Goal: Task Accomplishment & Management: Manage account settings

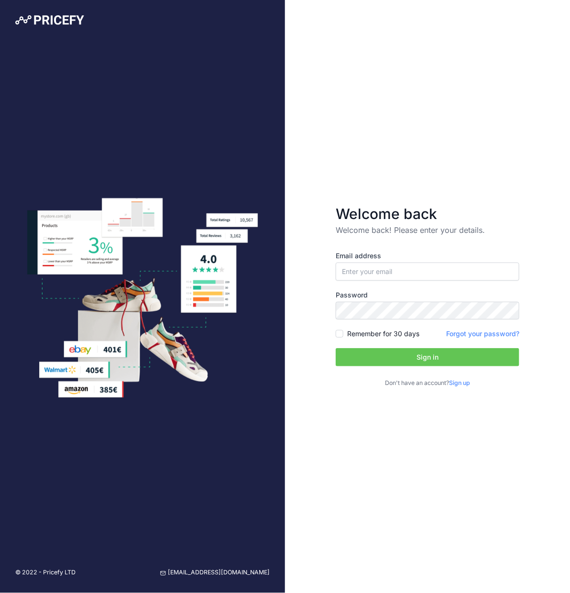
type input "jared.goa@rentoza.co.za"
type input "[PERSON_NAME][EMAIL_ADDRESS][DOMAIN_NAME]"
drag, startPoint x: 437, startPoint y: 460, endPoint x: 377, endPoint y: 419, distance: 73.2
click at [435, 460] on div "Welcome back Welcome back! Please enter your details. Email address chris.goven…" at bounding box center [427, 296] width 285 height 593
click at [341, 333] on input "Remember for 30 days" at bounding box center [339, 334] width 8 height 8
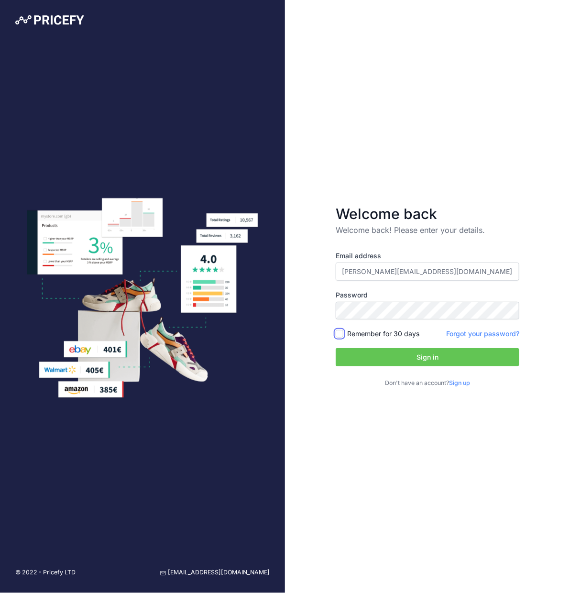
checkbox input "true"
click at [370, 356] on button "Sign in" at bounding box center [426, 357] width 183 height 18
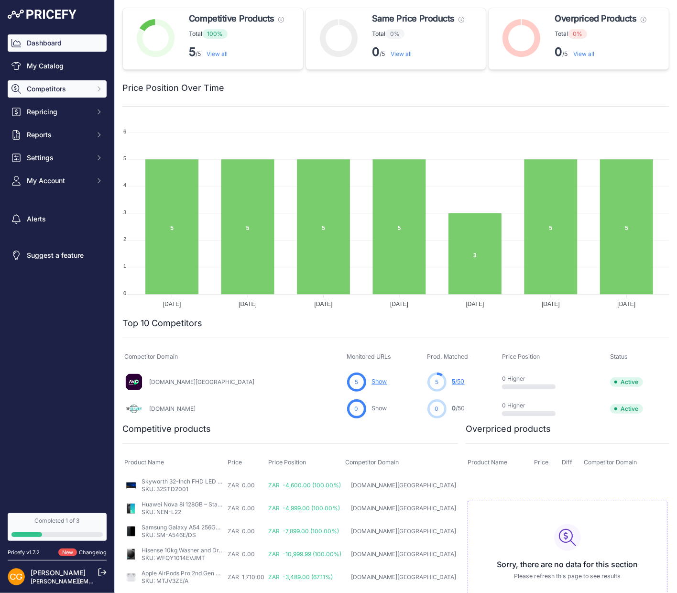
click at [80, 87] on span "Competitors" at bounding box center [58, 89] width 63 height 10
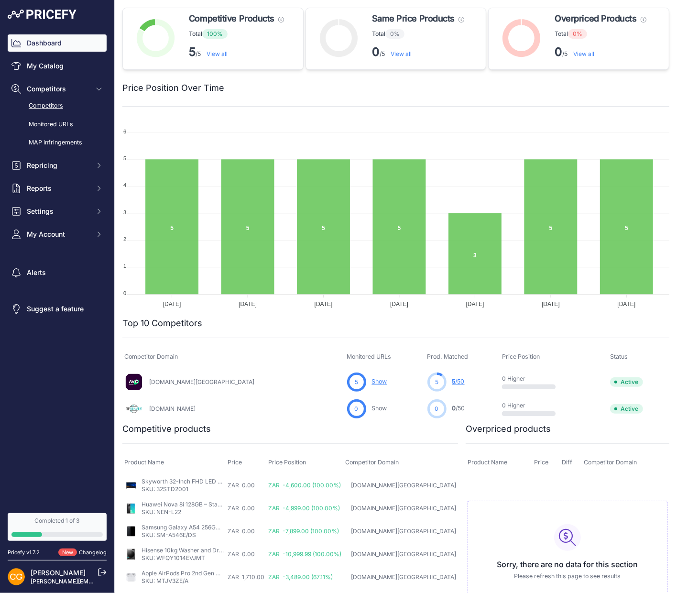
click at [57, 105] on link "Competitors" at bounding box center [57, 105] width 99 height 17
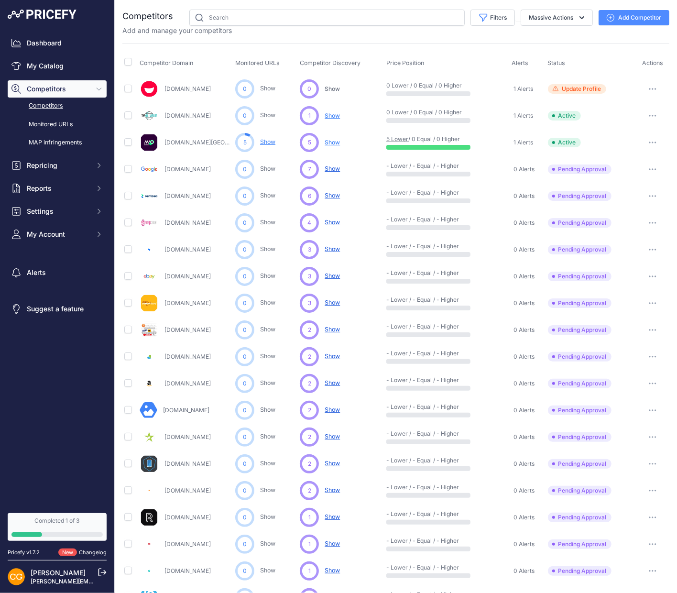
click at [332, 304] on span "Show" at bounding box center [331, 302] width 15 height 7
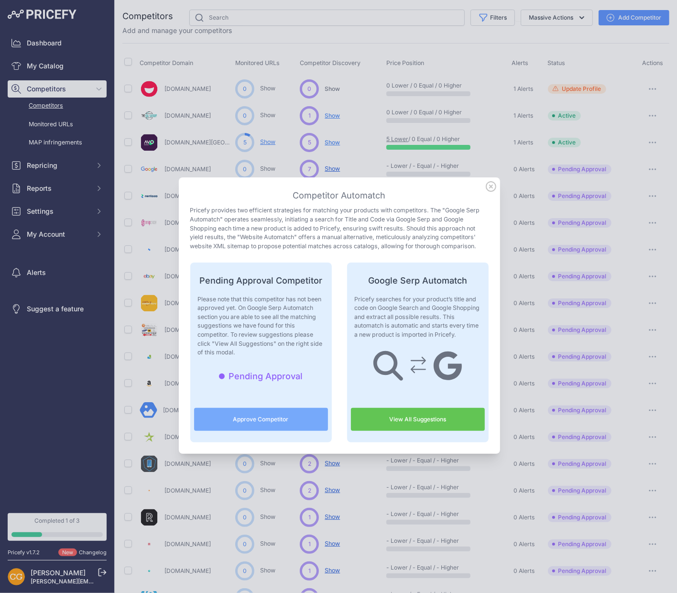
click at [390, 421] on link "View All Suggestions" at bounding box center [418, 419] width 134 height 23
click at [491, 190] on icon at bounding box center [490, 186] width 11 height 11
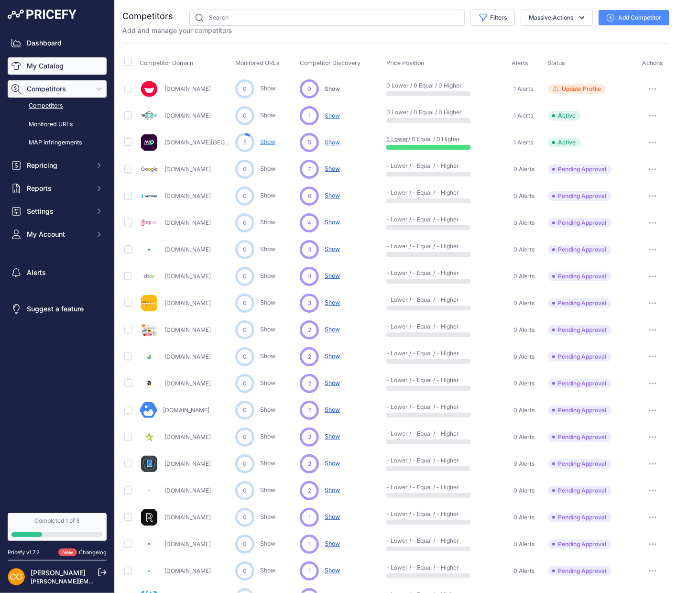
click at [38, 67] on link "My Catalog" at bounding box center [57, 65] width 99 height 17
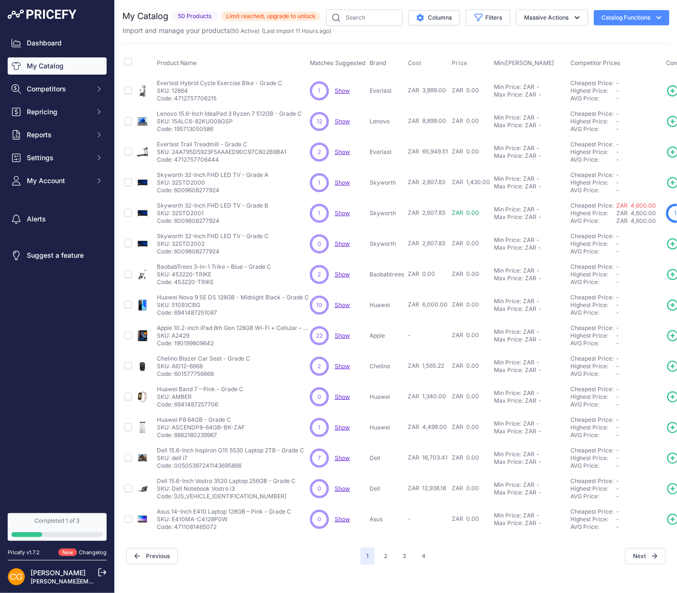
click at [339, 120] on span "Show" at bounding box center [341, 121] width 15 height 7
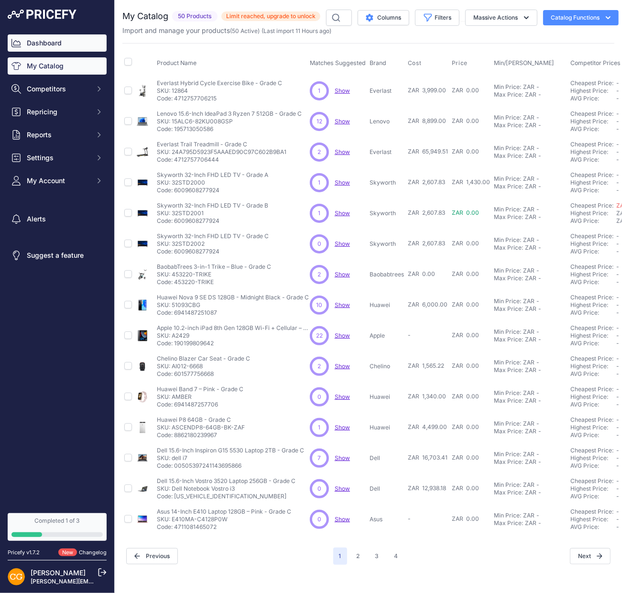
click at [49, 39] on link "Dashboard" at bounding box center [57, 42] width 99 height 17
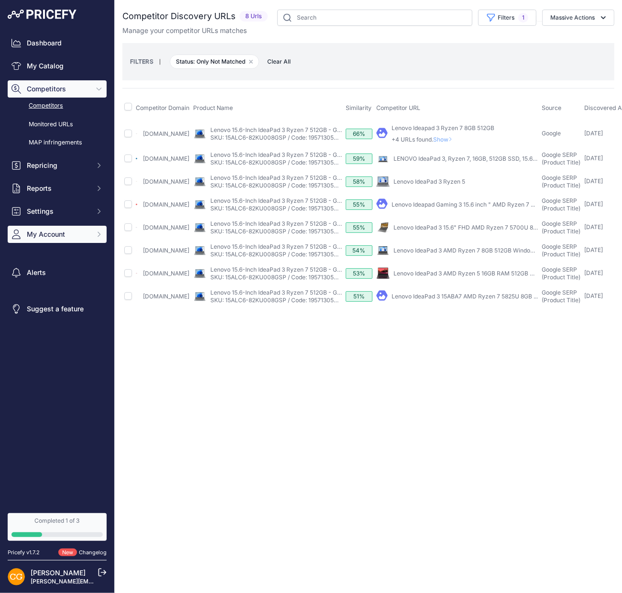
click at [49, 236] on span "My Account" at bounding box center [58, 234] width 63 height 10
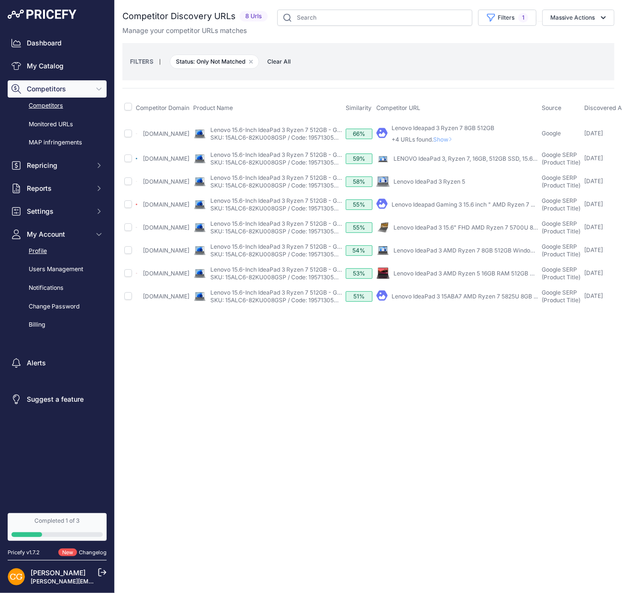
click at [47, 249] on link "Profile" at bounding box center [57, 251] width 99 height 17
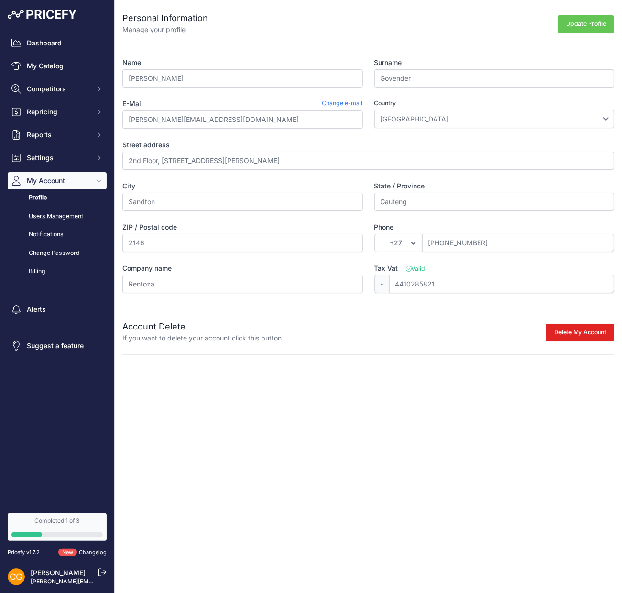
click at [48, 219] on link "Users Management" at bounding box center [57, 216] width 99 height 17
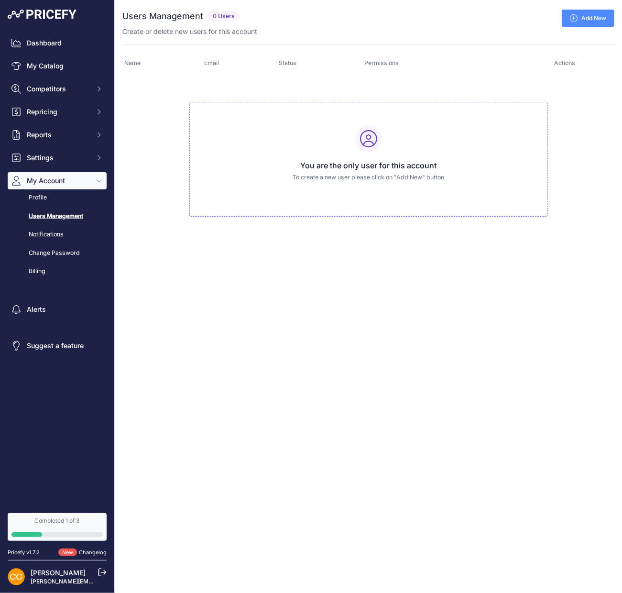
click at [41, 239] on link "Notifications" at bounding box center [57, 234] width 99 height 17
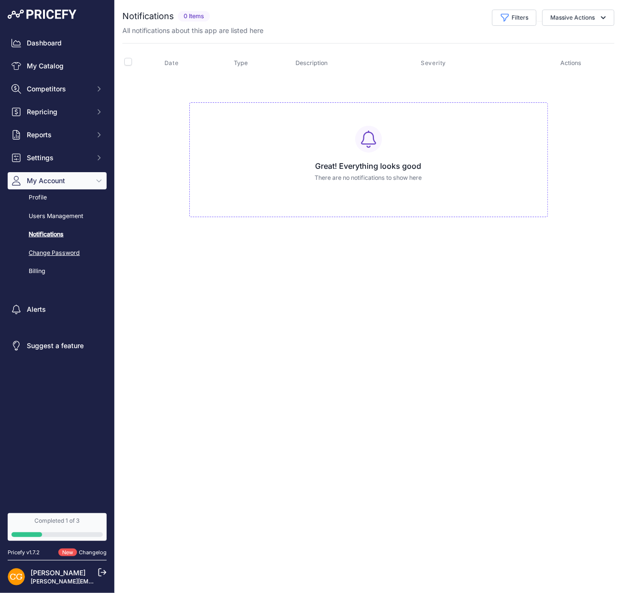
click at [41, 247] on link "Change Password" at bounding box center [57, 253] width 99 height 17
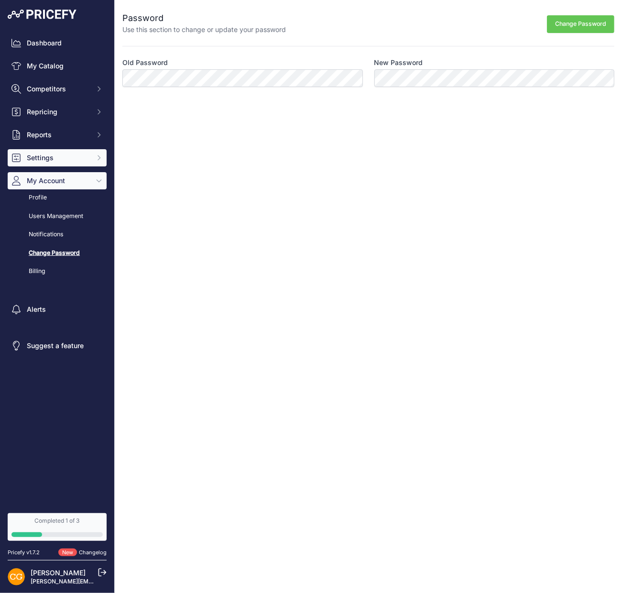
click at [47, 161] on span "Settings" at bounding box center [58, 158] width 63 height 10
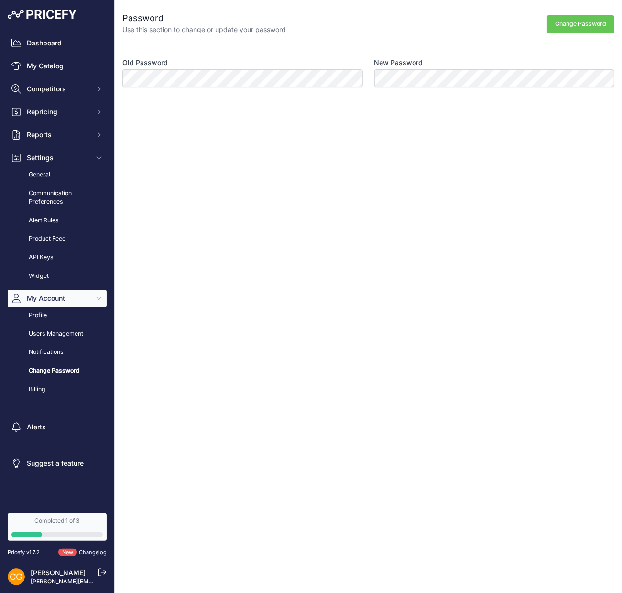
click at [46, 176] on link "General" at bounding box center [57, 174] width 99 height 17
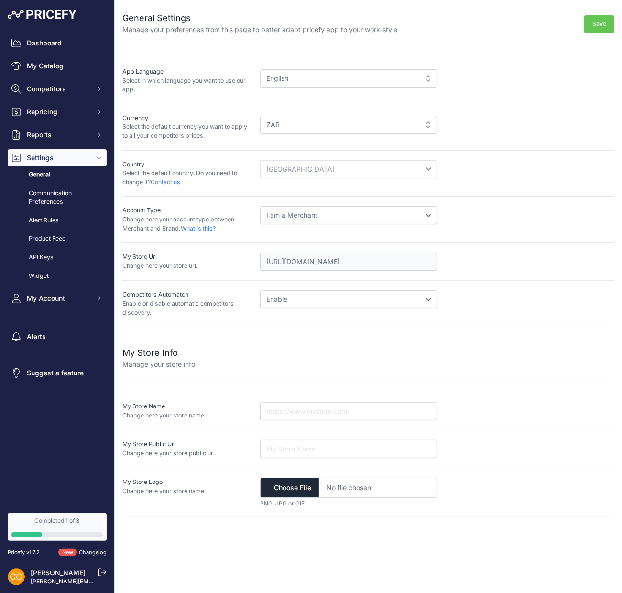
click at [391, 212] on select "I am a Merchant I am a Brand" at bounding box center [348, 215] width 177 height 18
click at [430, 302] on select "Disable Enable" at bounding box center [348, 299] width 177 height 18
click at [345, 408] on input "text" at bounding box center [348, 411] width 177 height 18
click at [296, 408] on input "text" at bounding box center [348, 411] width 177 height 18
paste input "https://thehawker.co.za/"
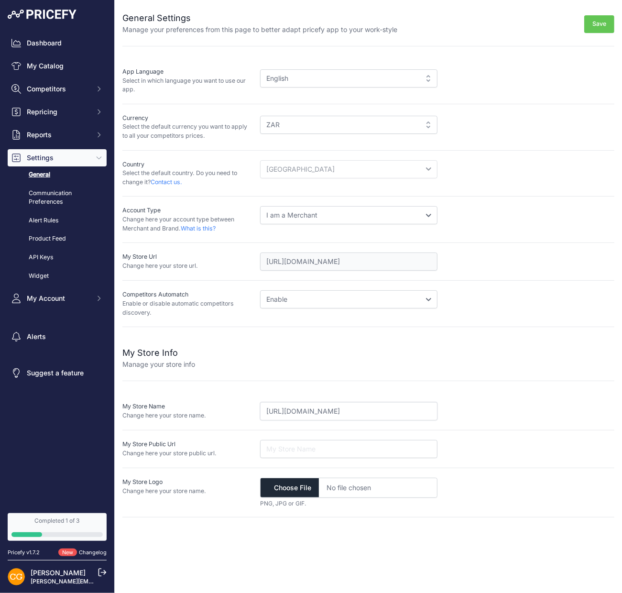
type input "https://thehawker.co.za/"
click at [329, 447] on input "url" at bounding box center [348, 449] width 177 height 18
paste input "https://thehawker.co.za/"
type input "https://thehawker.co.za/"
click at [464, 440] on div "https://thehawker.co.za/" at bounding box center [437, 449] width 354 height 18
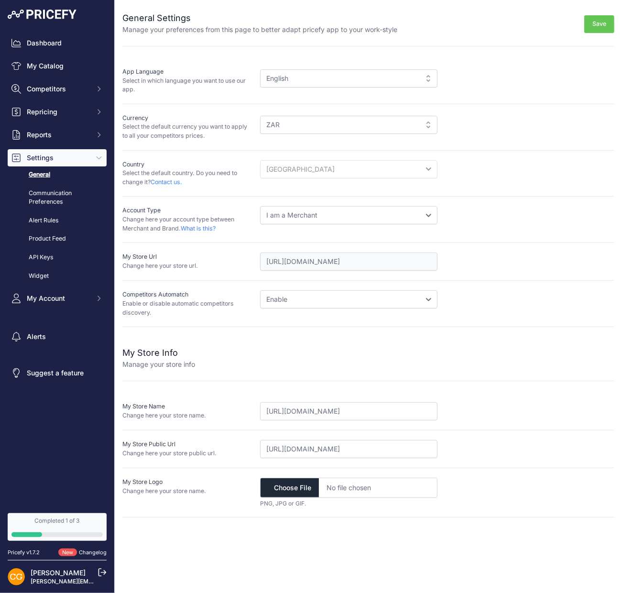
click at [467, 406] on div "https://thehawker.co.za/" at bounding box center [437, 411] width 354 height 18
click at [353, 406] on input "https://thehawker.co.za/" at bounding box center [348, 411] width 177 height 18
click at [474, 405] on div "https://thehawker.co.za/" at bounding box center [437, 411] width 354 height 18
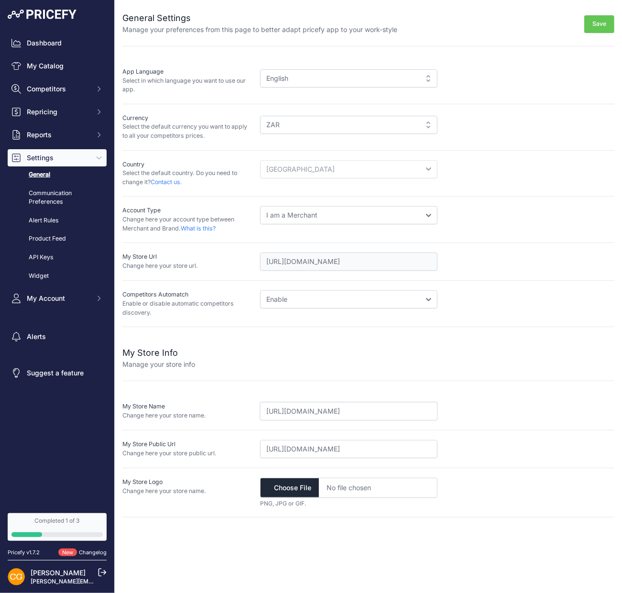
click at [406, 416] on input "https://thehawker.co.za/" at bounding box center [348, 411] width 177 height 18
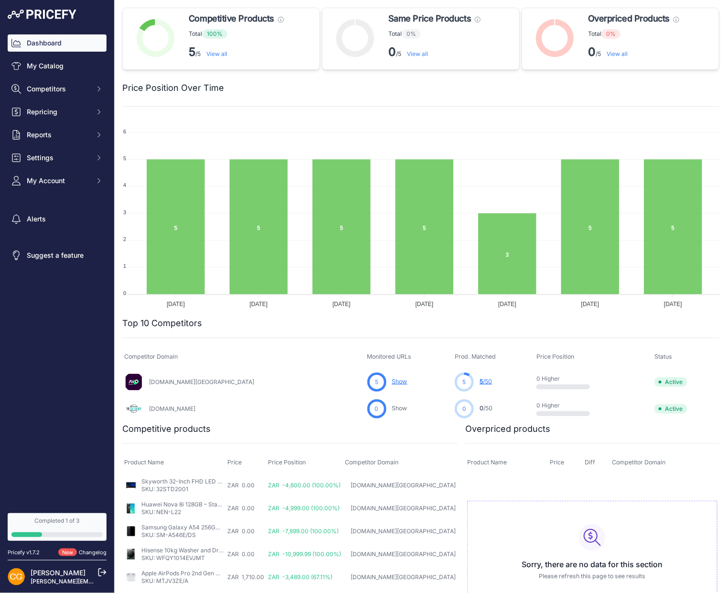
click at [614, 56] on link "View all" at bounding box center [617, 53] width 21 height 7
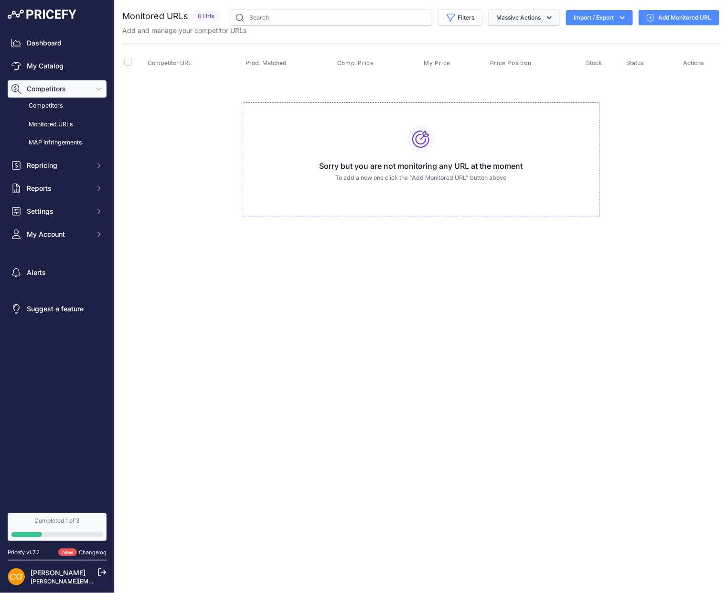
click at [516, 18] on button "Massive Actions" at bounding box center [524, 18] width 72 height 16
click at [27, 43] on link "Dashboard" at bounding box center [57, 42] width 99 height 17
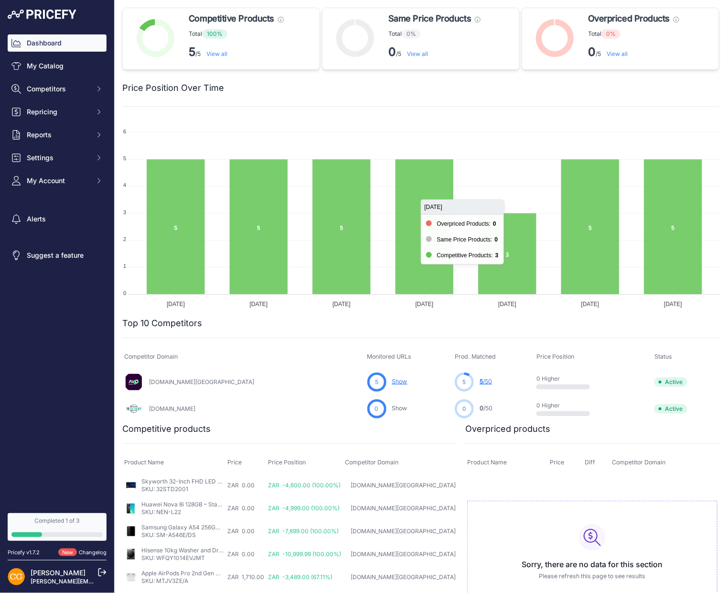
click at [519, 259] on icon at bounding box center [507, 253] width 58 height 81
click at [512, 241] on icon at bounding box center [507, 253] width 58 height 81
click at [230, 53] on p "5 /5 View all" at bounding box center [236, 51] width 95 height 15
click at [226, 53] on link "View all" at bounding box center [216, 53] width 21 height 7
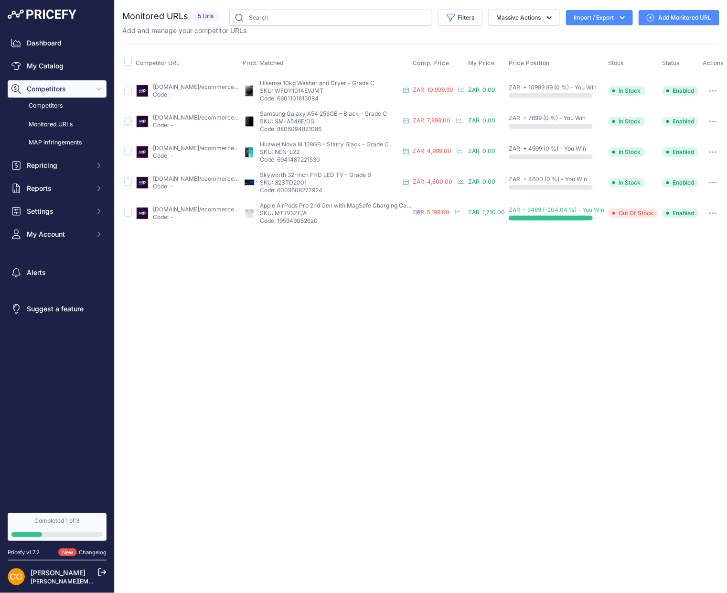
drag, startPoint x: 303, startPoint y: 390, endPoint x: 44, endPoint y: 414, distance: 260.6
click at [258, 394] on div "Close You are not connected to the internet." at bounding box center [421, 296] width 613 height 593
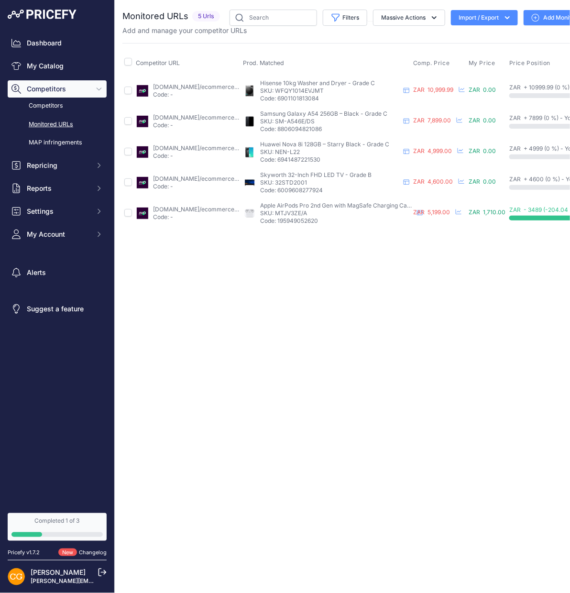
click at [99, 90] on icon "Sidebar" at bounding box center [99, 89] width 4 height 2
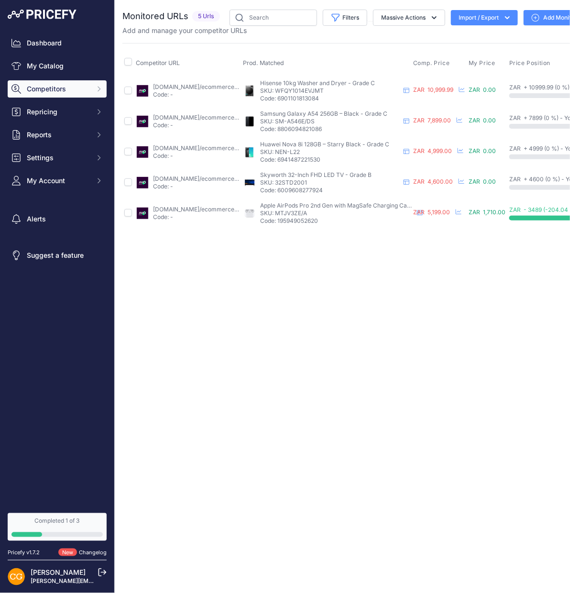
click at [99, 90] on icon "Sidebar" at bounding box center [99, 88] width 2 height 4
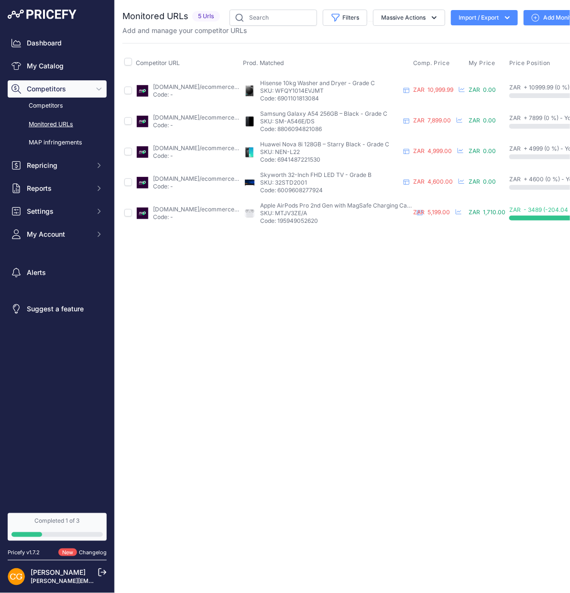
click at [58, 125] on link "Monitored URLs" at bounding box center [57, 124] width 99 height 17
click at [330, 312] on div "Close You are not connected to the internet." at bounding box center [363, 296] width 497 height 593
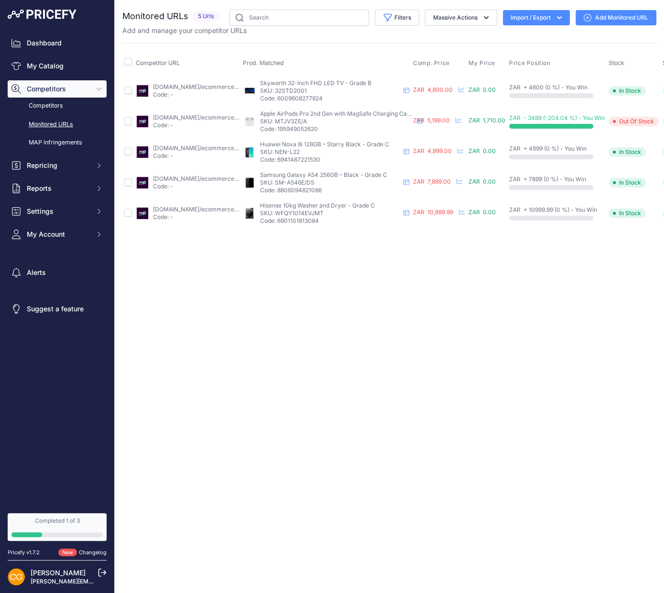
click at [212, 290] on div "Close You are not connected to the internet." at bounding box center [389, 296] width 549 height 593
click at [98, 163] on icon "Sidebar" at bounding box center [99, 166] width 8 height 8
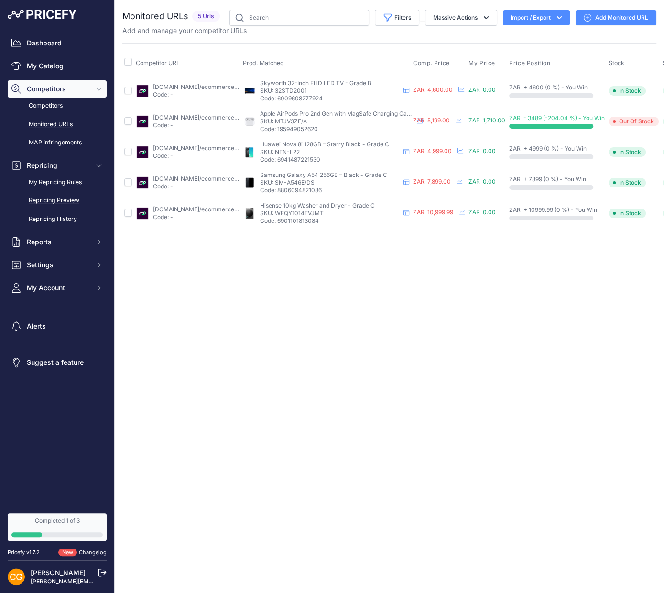
click at [81, 199] on link "Repricing Preview" at bounding box center [57, 200] width 99 height 17
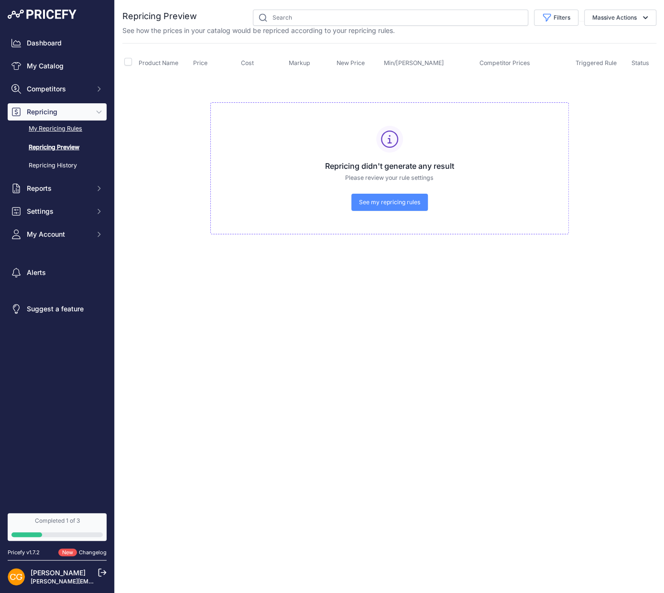
click at [78, 134] on link "My Repricing Rules" at bounding box center [57, 128] width 99 height 17
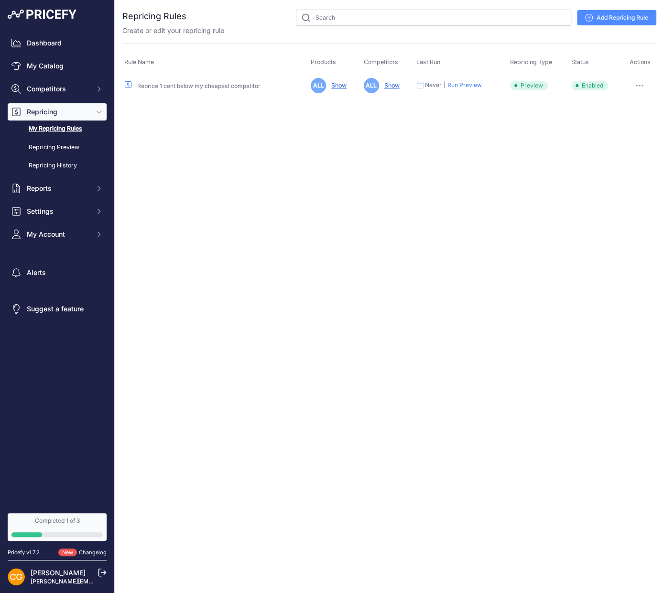
click at [472, 85] on button "Run Preview" at bounding box center [464, 85] width 34 height 8
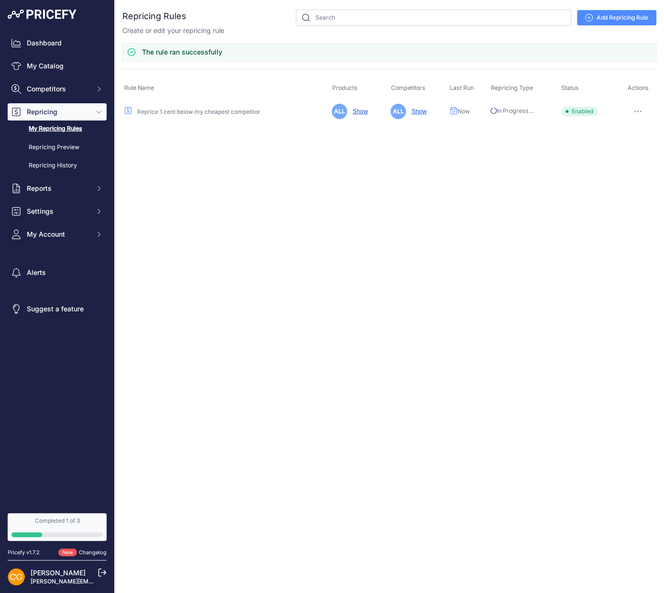
click at [421, 117] on td "ALL Show" at bounding box center [417, 110] width 59 height 23
click at [419, 110] on link "Show" at bounding box center [416, 111] width 19 height 7
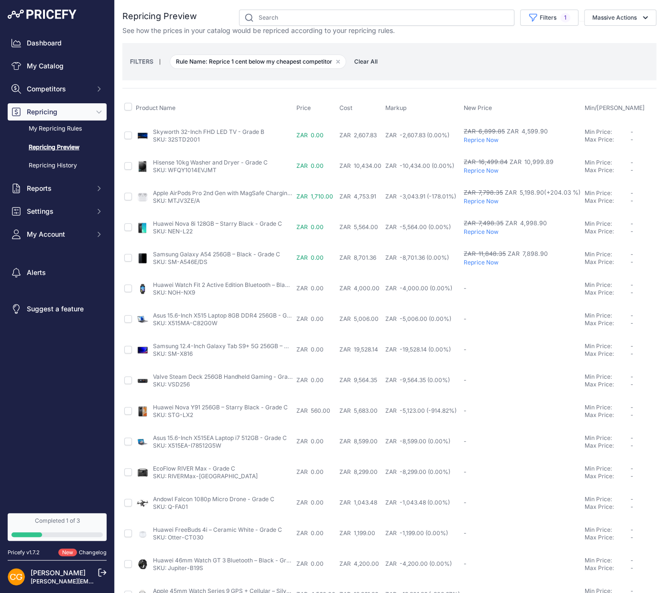
scroll to position [0, 1]
click at [164, 162] on link "Hisense 10kg Washer and Dryer - Grade C" at bounding box center [208, 162] width 115 height 7
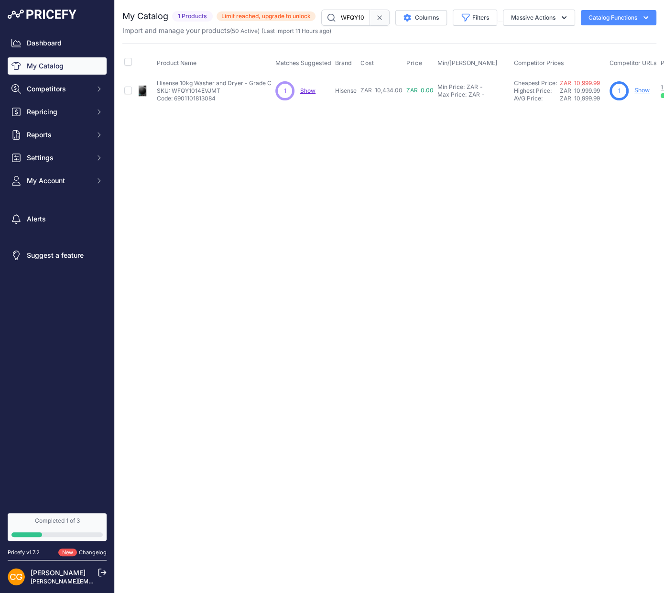
drag, startPoint x: 156, startPoint y: 83, endPoint x: 221, endPoint y: 91, distance: 65.6
click at [221, 91] on div "Hisense 10kg Washer and Dryer - Grade C Hisense 10kg Washer and Dryer - Grade C…" at bounding box center [214, 90] width 115 height 23
copy div "Hisense 10kg Washer and Dryer - Grade C Hisense 10kg Washer and Dryer - Grade C…"
click at [342, 182] on div "Close You are not connected to the internet. ​" at bounding box center [389, 296] width 549 height 593
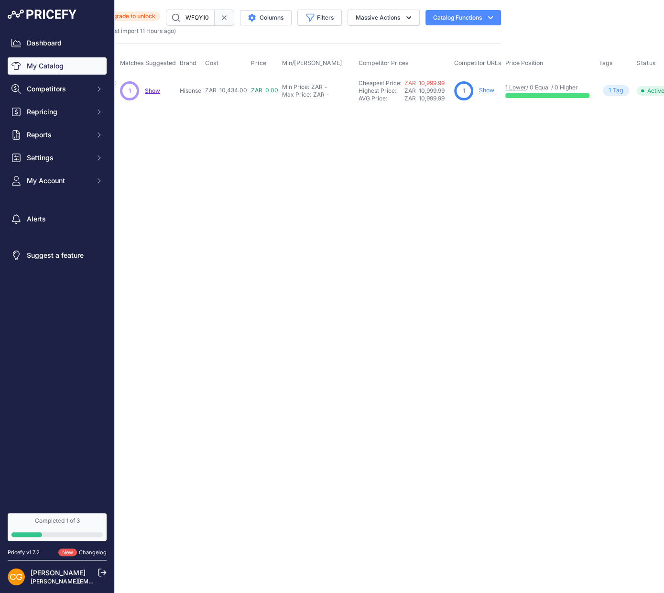
scroll to position [0, 186]
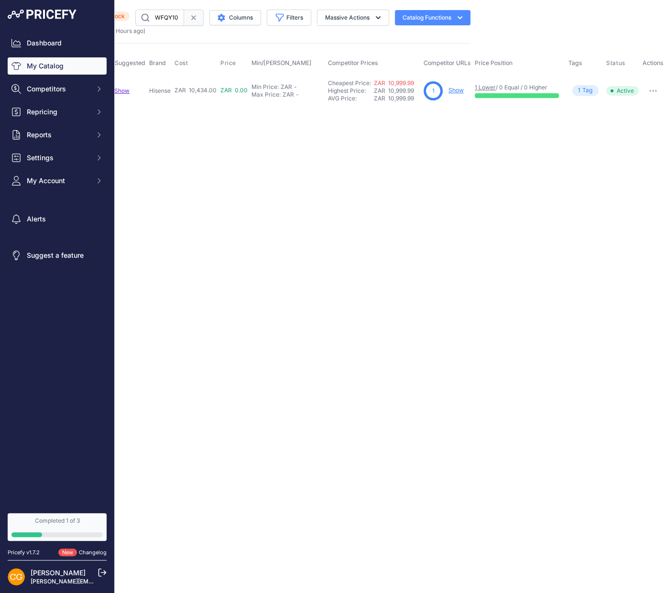
click at [453, 87] on link "Show" at bounding box center [455, 89] width 15 height 7
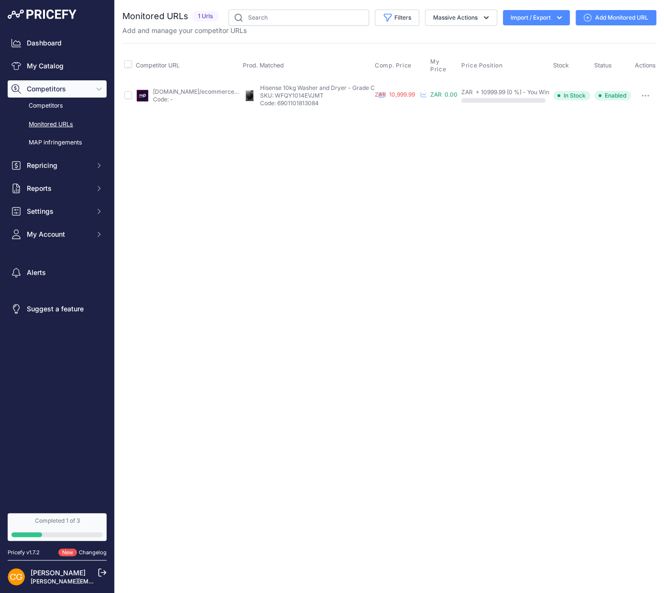
click at [338, 155] on div "Close You are not connected to the internet." at bounding box center [389, 296] width 549 height 593
click at [40, 104] on link "Competitors" at bounding box center [57, 105] width 99 height 17
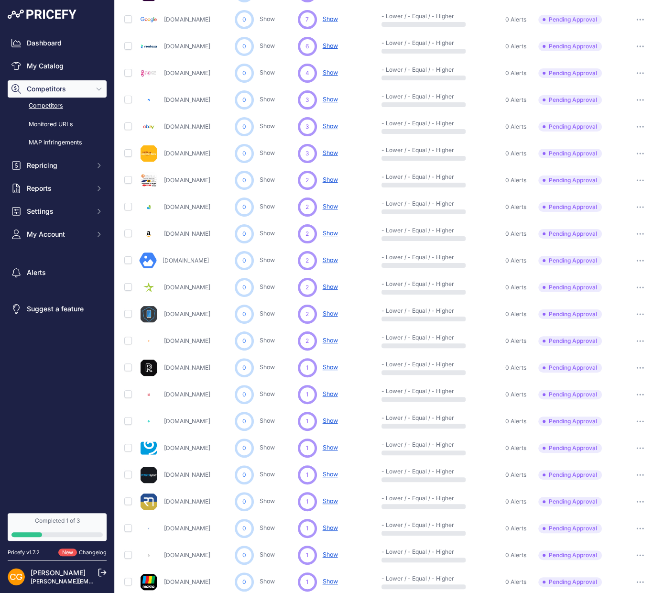
scroll to position [151, 0]
click at [641, 205] on icon "button" at bounding box center [640, 206] width 8 height 2
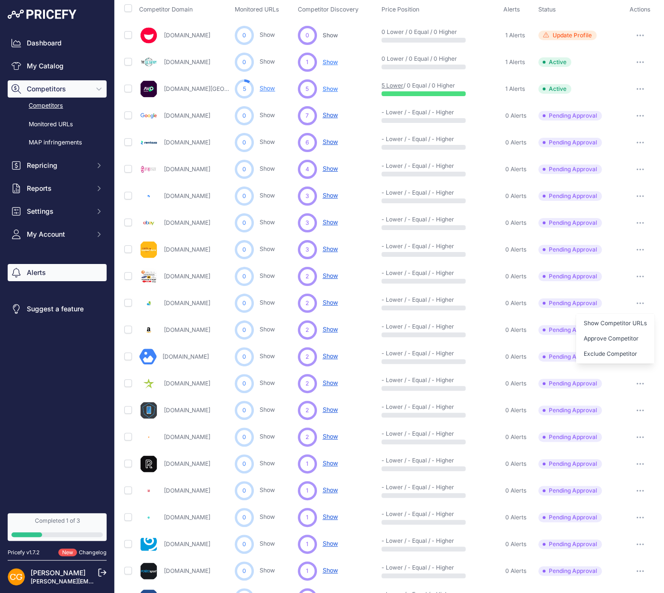
scroll to position [0, 0]
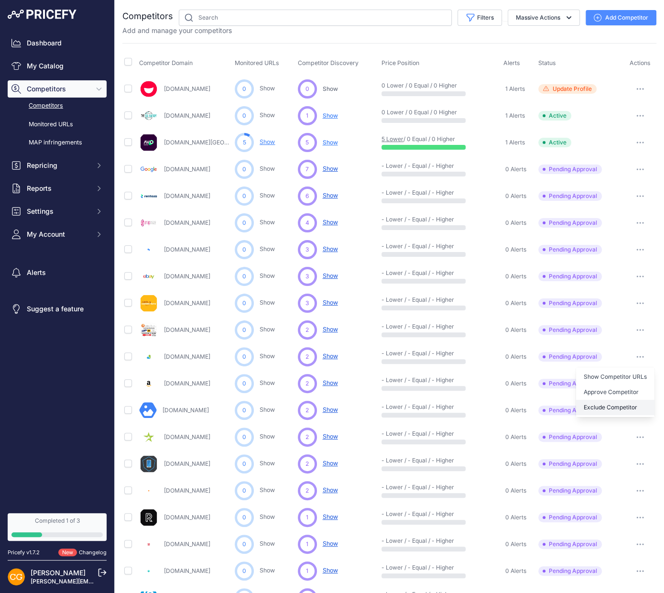
click at [622, 403] on button "Exclude Competitor" at bounding box center [615, 406] width 78 height 15
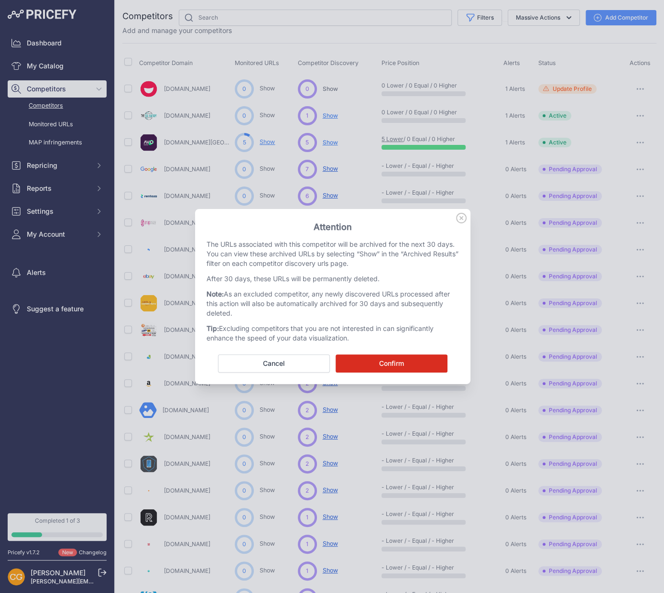
click at [384, 366] on button "Confirm" at bounding box center [391, 363] width 112 height 18
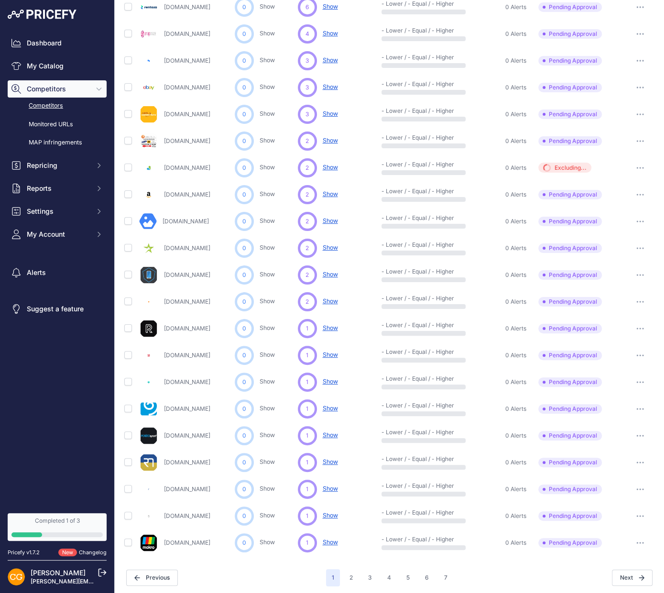
scroll to position [216, 0]
click at [349, 574] on button "2" at bounding box center [351, 576] width 15 height 17
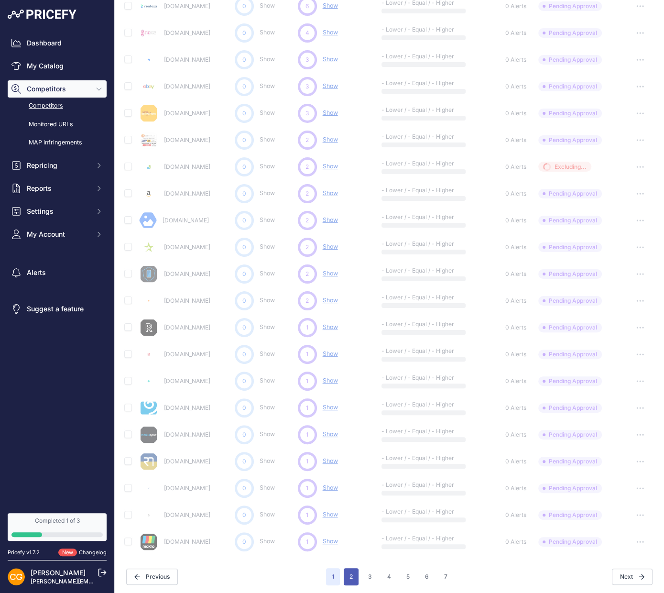
scroll to position [190, 0]
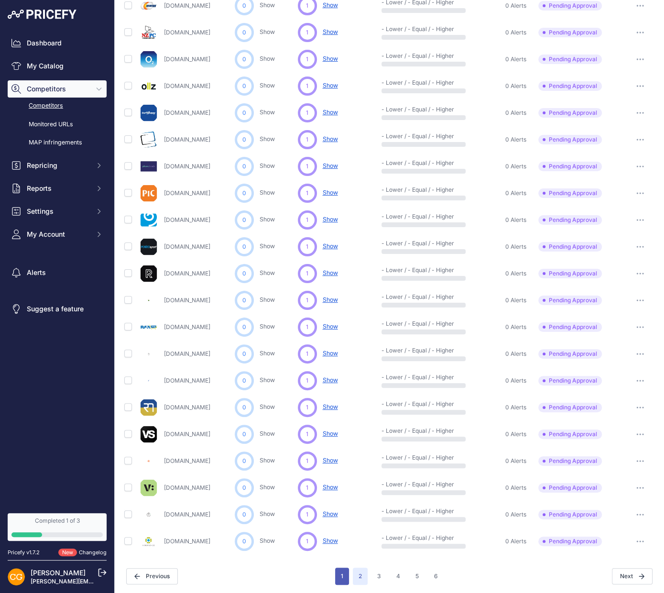
click at [339, 574] on button "1" at bounding box center [342, 575] width 14 height 17
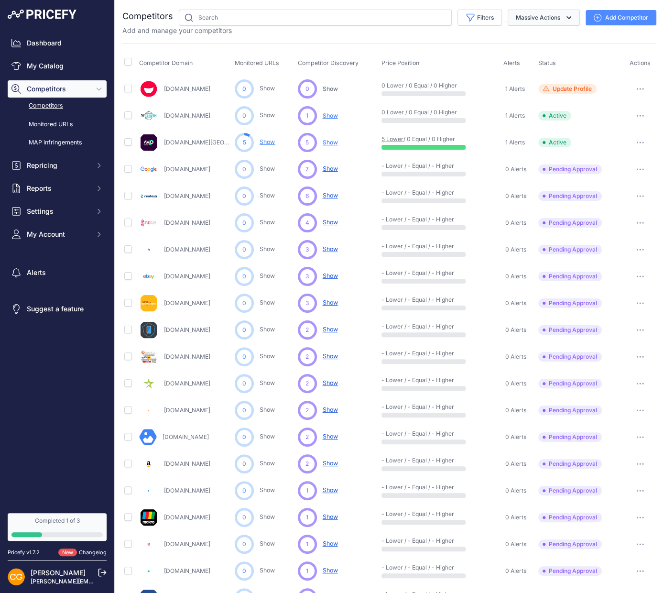
click at [576, 20] on button "Massive Actions" at bounding box center [543, 18] width 72 height 16
click at [365, 37] on div "Competitors" at bounding box center [389, 392] width 534 height 765
click at [641, 171] on button "button" at bounding box center [639, 168] width 19 height 13
click at [634, 203] on button "Approve Competitor" at bounding box center [615, 204] width 78 height 15
click at [637, 117] on button "button" at bounding box center [639, 115] width 19 height 13
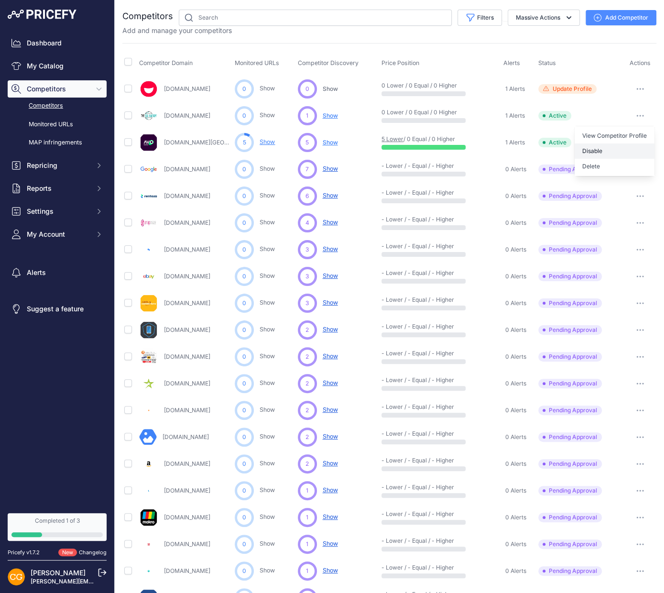
click at [610, 145] on button "Disable" at bounding box center [614, 150] width 80 height 15
click at [640, 84] on button "button" at bounding box center [639, 88] width 19 height 13
click at [614, 119] on button "Disable" at bounding box center [614, 124] width 80 height 15
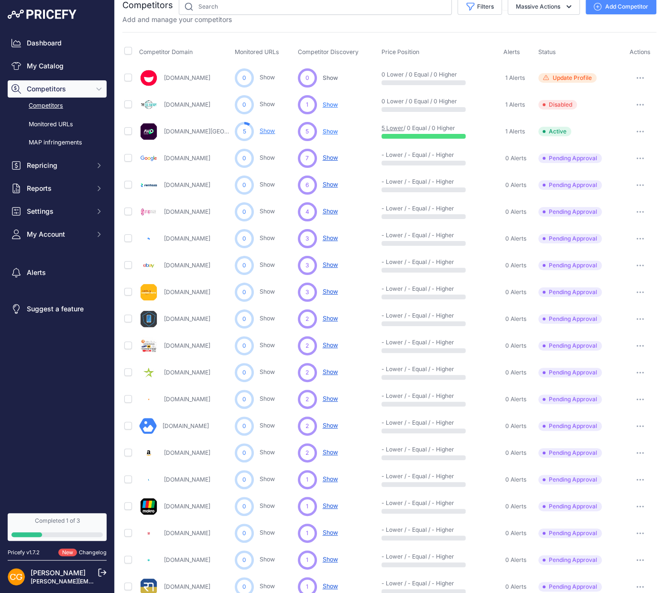
scroll to position [13, 0]
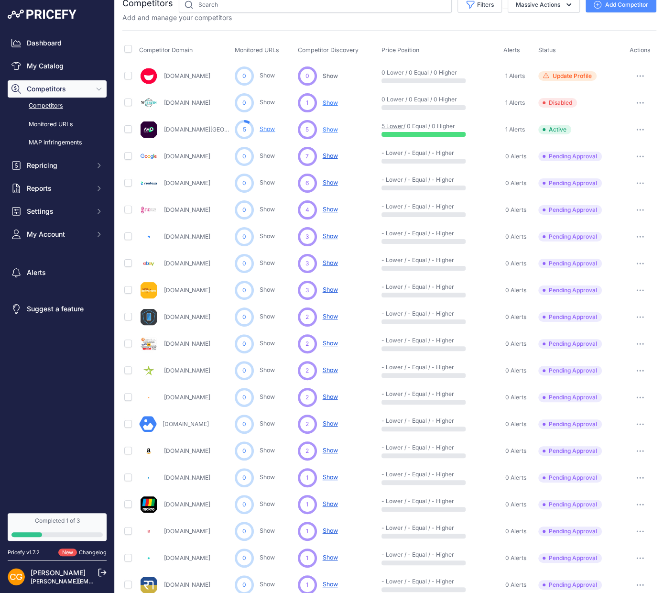
click at [631, 155] on button "button" at bounding box center [639, 156] width 19 height 13
click at [613, 189] on button "Approve Competitor" at bounding box center [615, 191] width 78 height 15
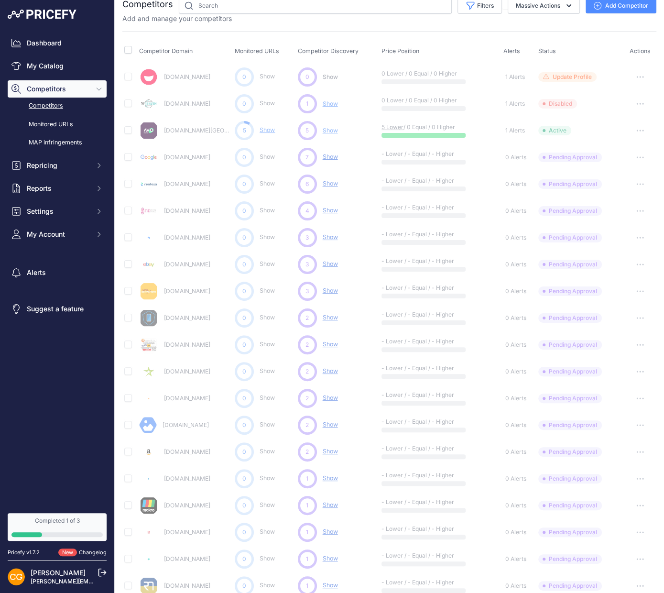
scroll to position [13, 0]
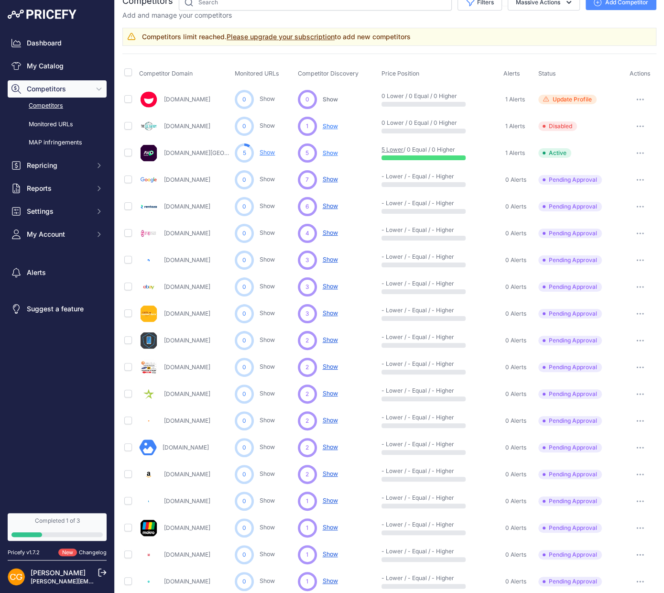
click at [647, 129] on button "button" at bounding box center [639, 125] width 19 height 13
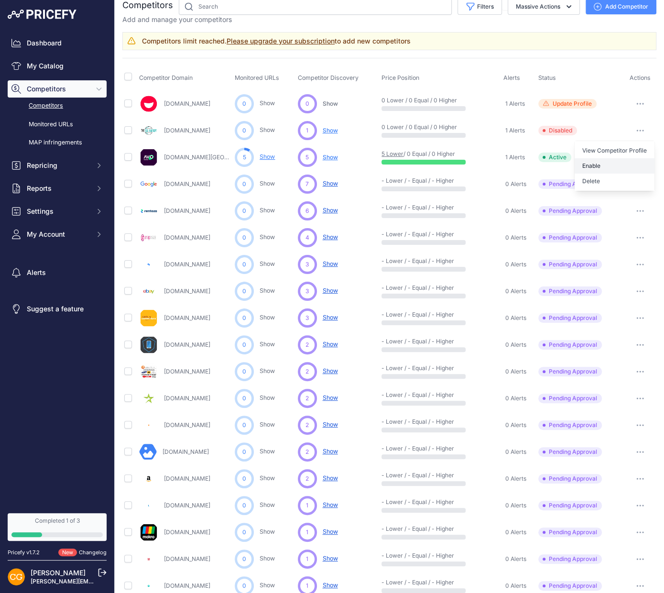
click at [603, 166] on button "Enable" at bounding box center [614, 165] width 80 height 15
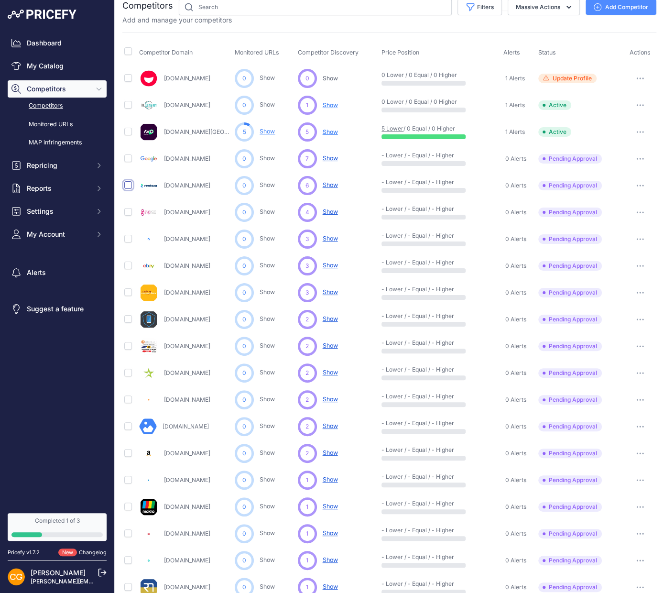
click at [128, 186] on input "checkbox" at bounding box center [128, 185] width 8 height 8
checkbox input "true"
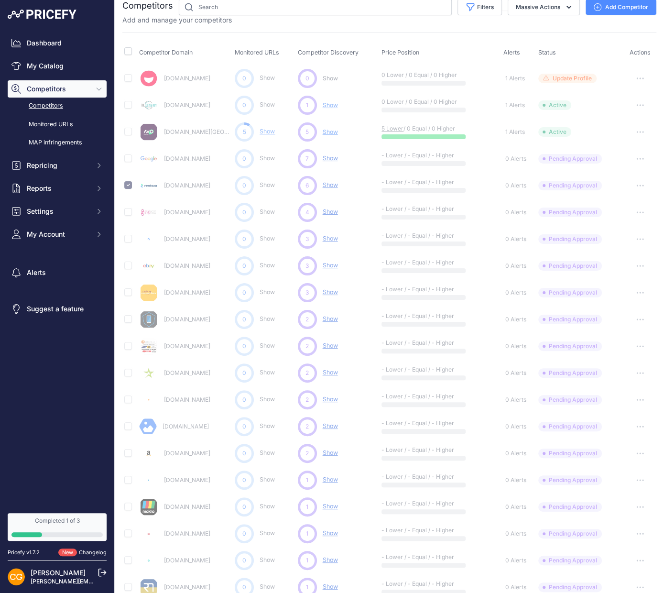
click at [129, 161] on td at bounding box center [129, 158] width 15 height 27
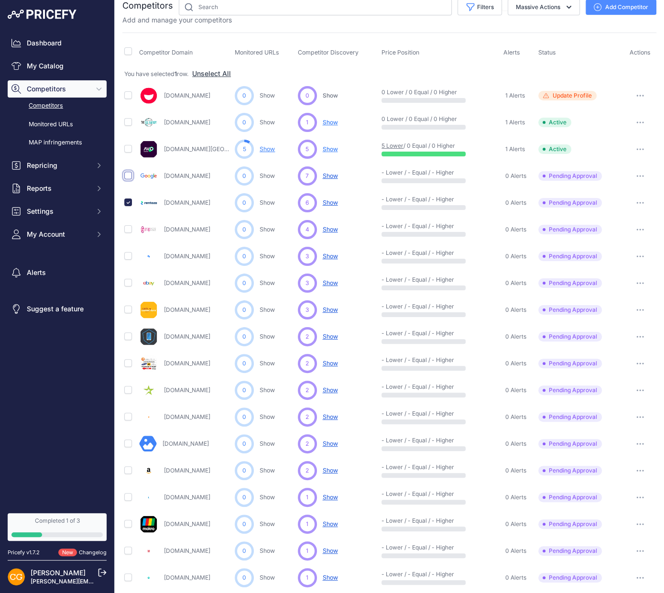
click at [129, 174] on input "checkbox" at bounding box center [128, 176] width 8 height 8
checkbox input "true"
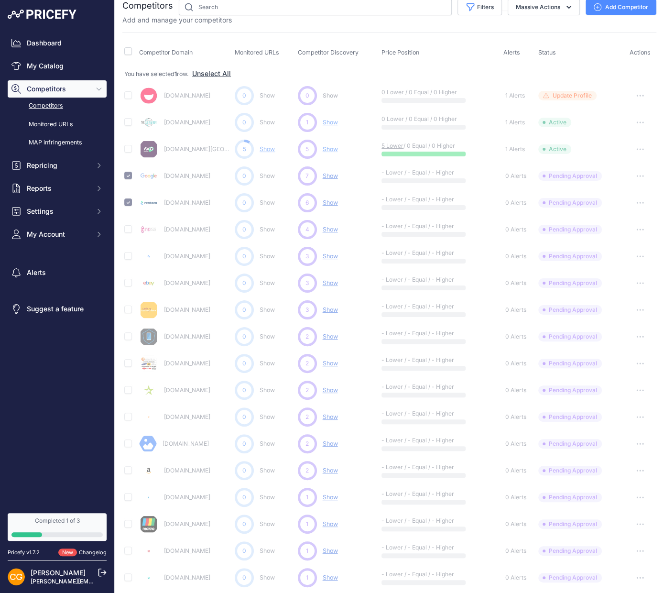
scroll to position [208, 0]
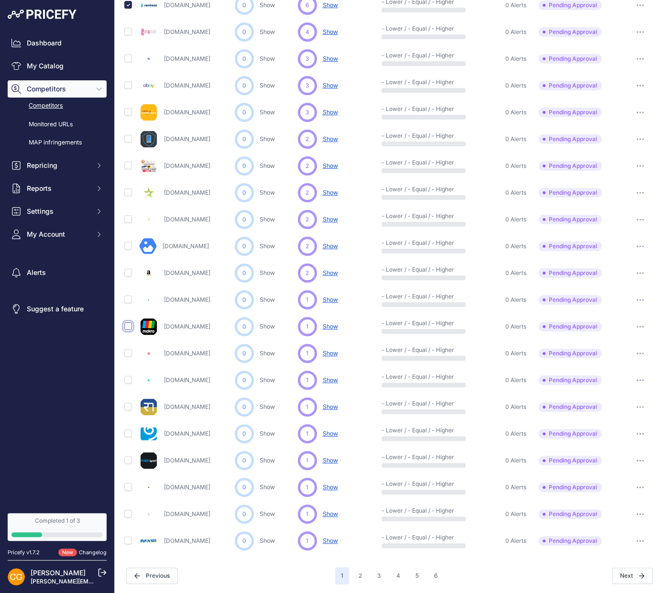
click at [127, 326] on input "checkbox" at bounding box center [128, 326] width 8 height 8
checkbox input "true"
click at [360, 568] on button "2" at bounding box center [360, 575] width 15 height 17
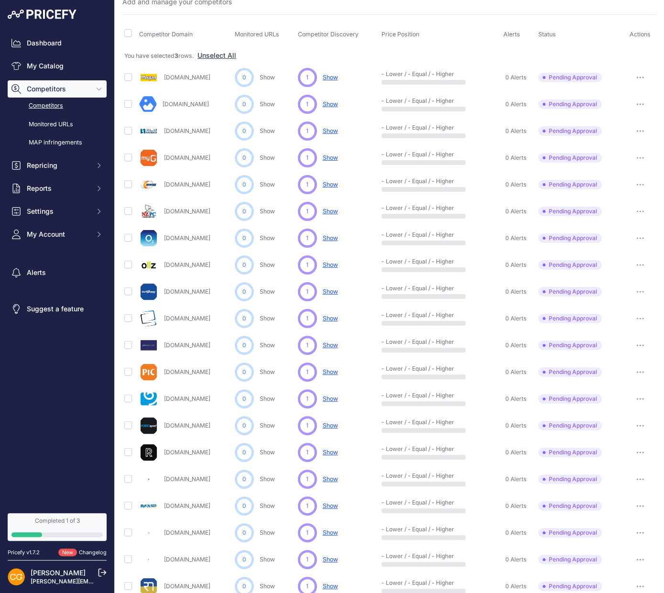
scroll to position [32, 0]
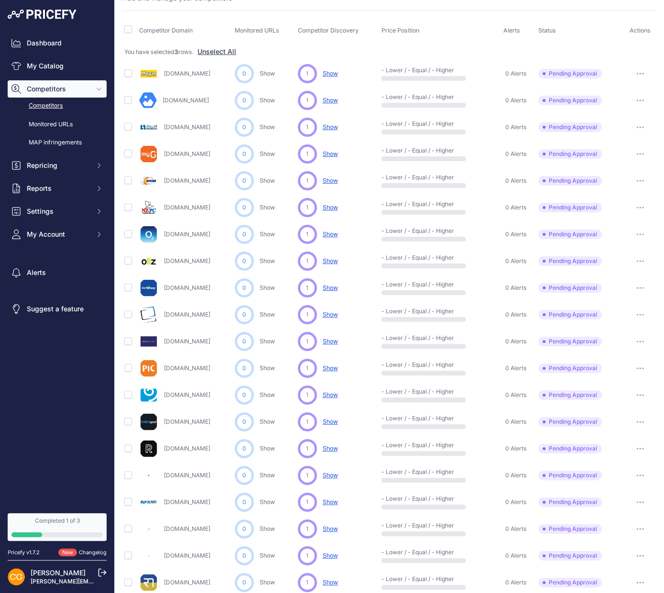
click at [637, 237] on button "button" at bounding box center [639, 233] width 19 height 13
click at [616, 280] on button "Exclude Competitor" at bounding box center [615, 284] width 78 height 15
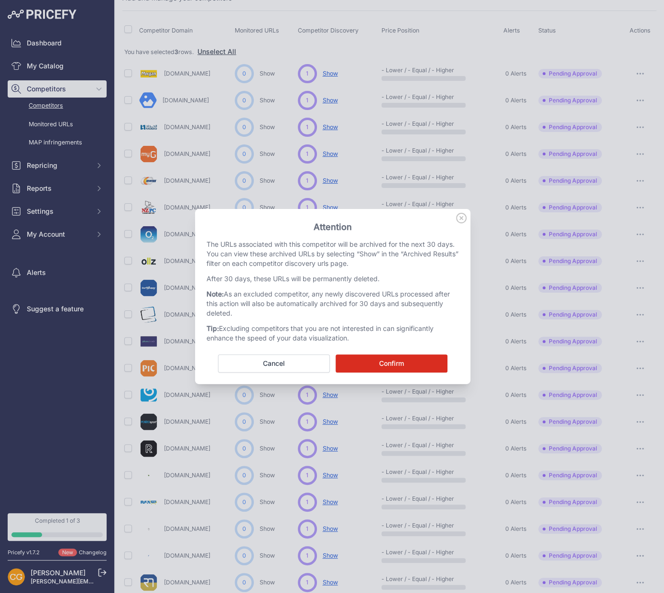
click at [415, 356] on button "Confirm" at bounding box center [391, 363] width 112 height 18
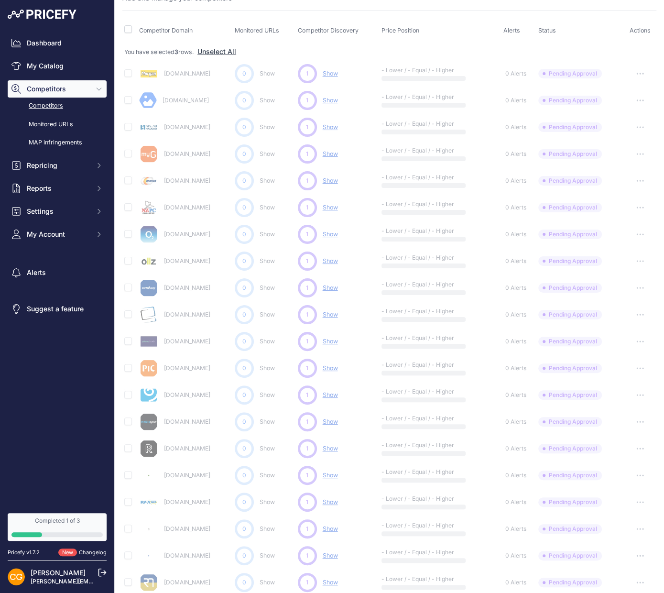
click at [342, 350] on td "1 1 Show Discovering... Show ​ View All Suggestions" at bounding box center [338, 341] width 84 height 27
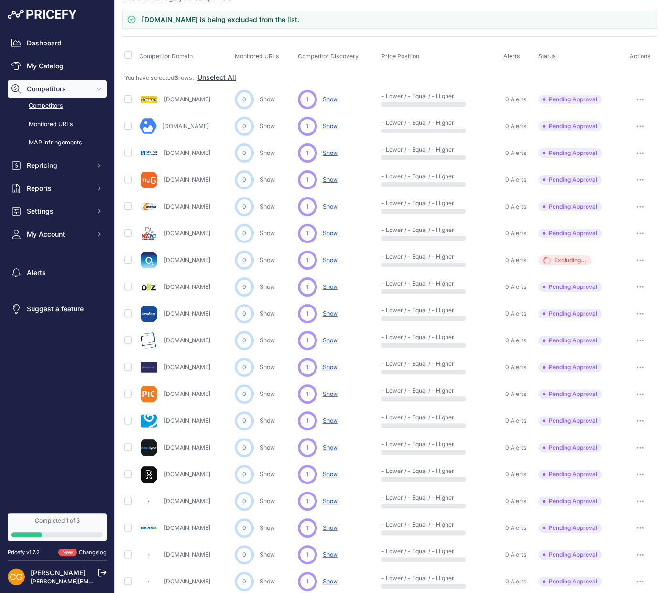
scroll to position [0, 0]
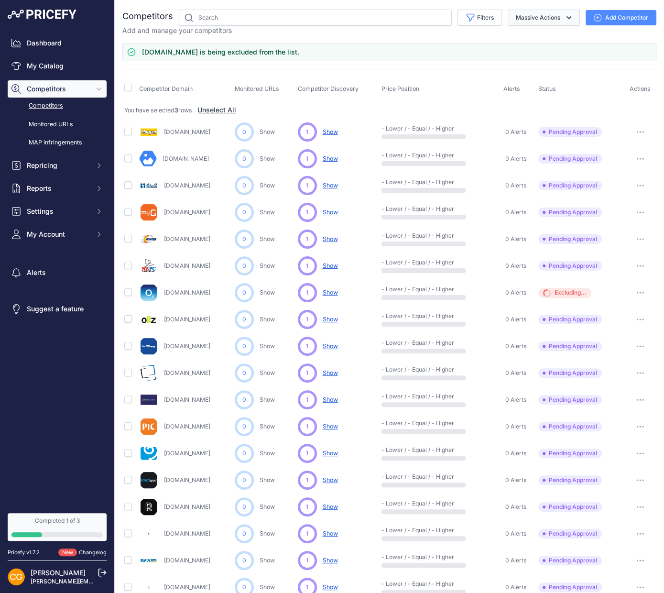
click at [572, 12] on button "Massive Actions" at bounding box center [543, 18] width 72 height 16
click at [399, 43] on div "o2.co.uk is being excluded from the list." at bounding box center [389, 52] width 534 height 18
click at [636, 163] on button "button" at bounding box center [639, 158] width 19 height 13
click at [605, 210] on button "Exclude Competitor" at bounding box center [615, 209] width 78 height 15
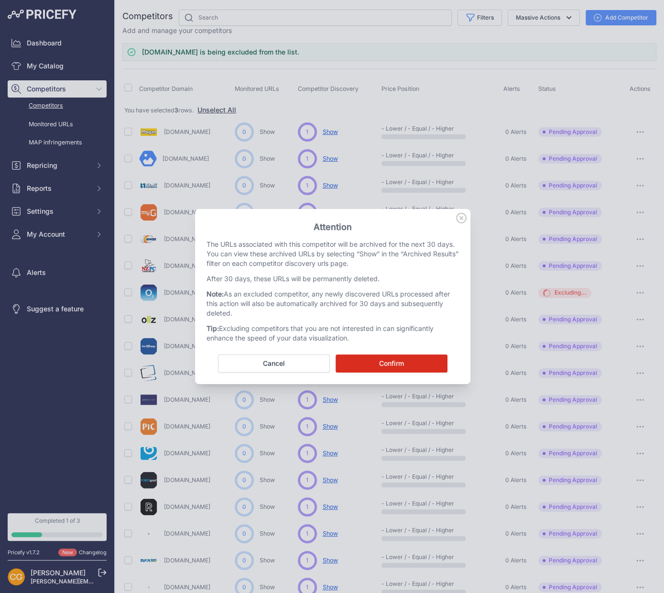
click at [407, 367] on button "Confirm" at bounding box center [391, 363] width 112 height 18
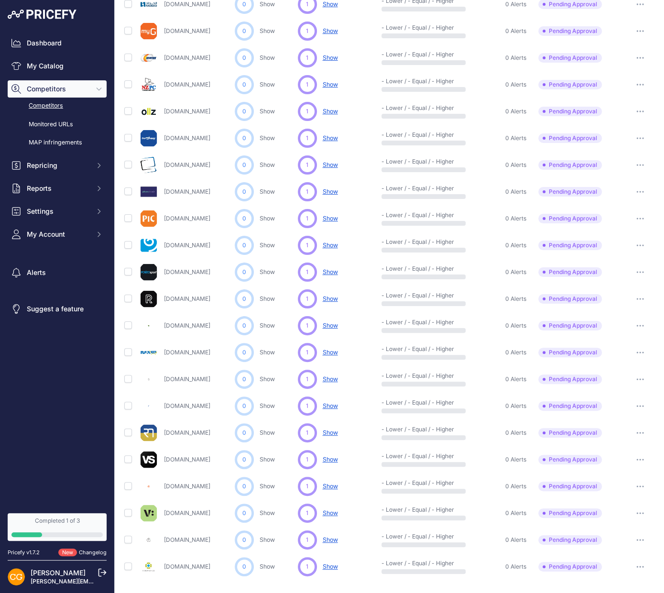
scroll to position [233, 0]
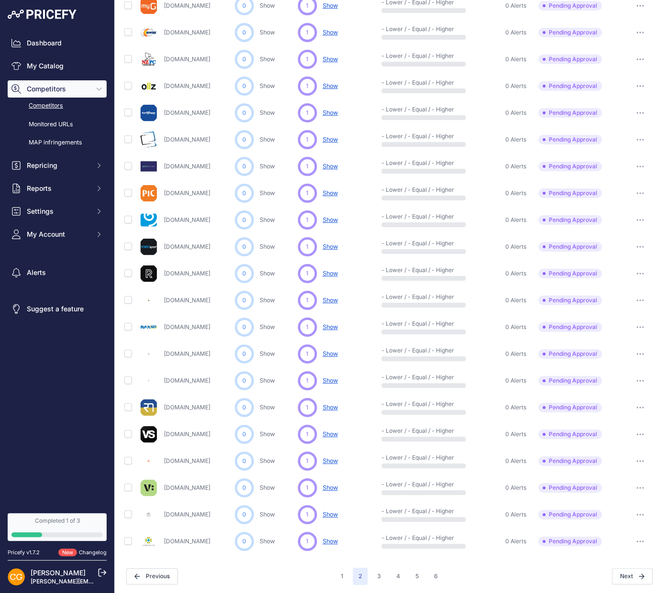
click at [300, 440] on div "1" at bounding box center [307, 433] width 19 height 19
click at [333, 432] on span "Show" at bounding box center [330, 433] width 15 height 7
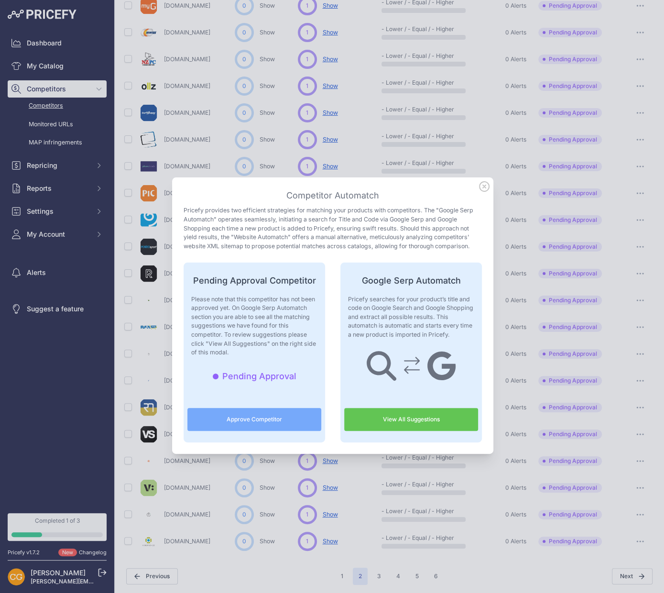
click at [482, 187] on icon at bounding box center [484, 186] width 11 height 11
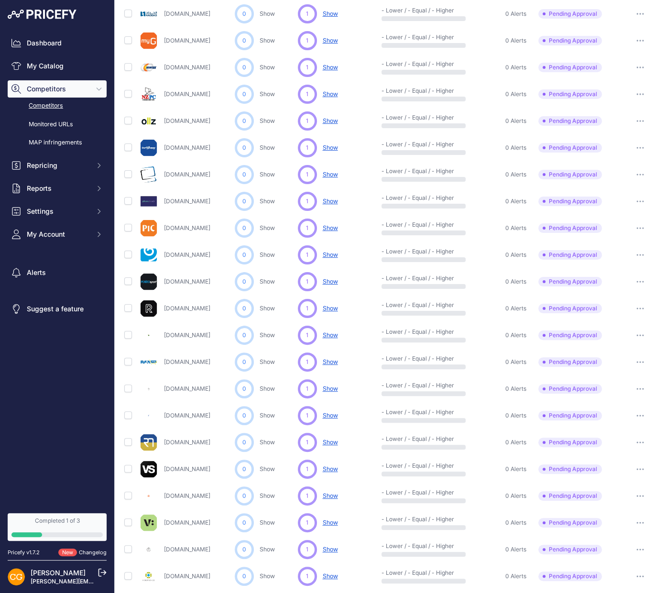
scroll to position [208, 0]
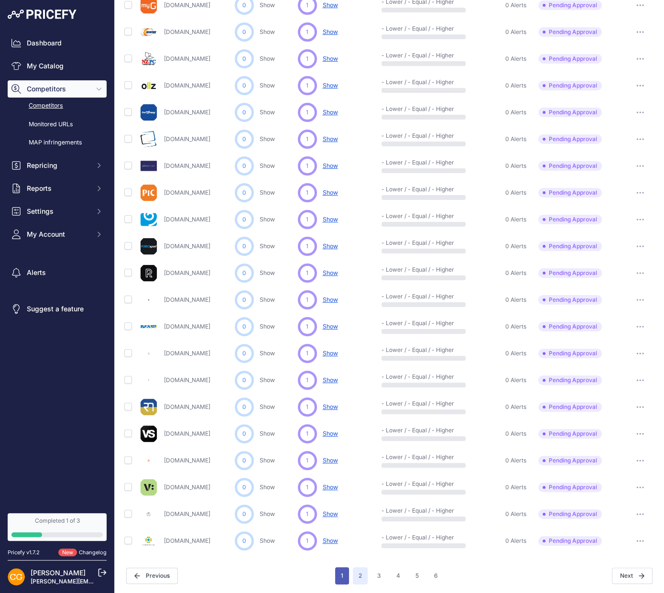
click at [343, 575] on button "1" at bounding box center [342, 575] width 14 height 17
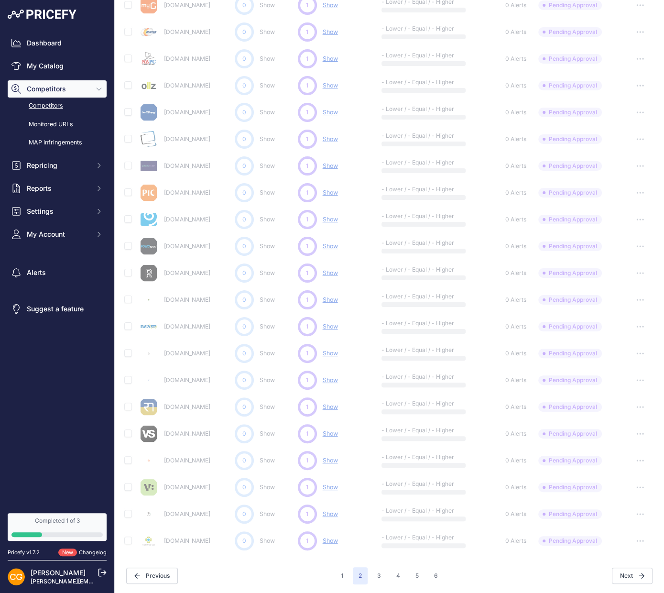
click at [71, 197] on div "Dashboard My Catalog Competitors Competitors Monitored URLs MAP infringements R…" at bounding box center [57, 138] width 99 height 208
click at [72, 194] on button "Reports" at bounding box center [57, 188] width 99 height 17
click at [62, 210] on link "My Reports" at bounding box center [57, 205] width 99 height 17
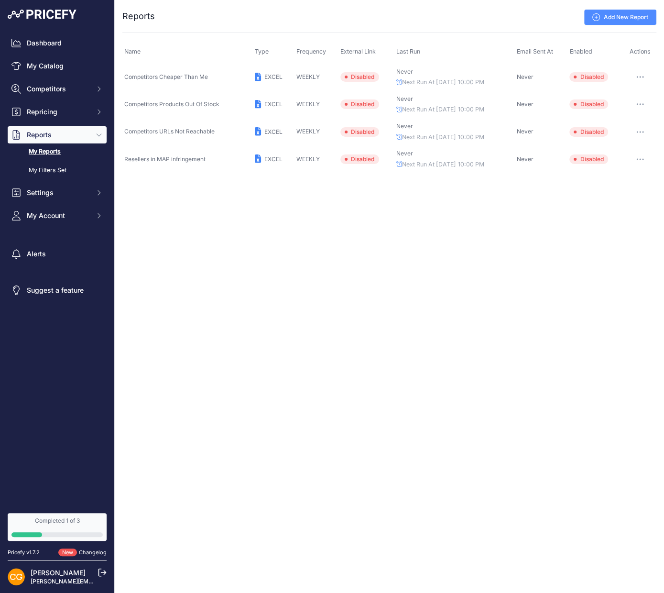
click at [62, 210] on button "My Account" at bounding box center [57, 215] width 99 height 17
click at [324, 274] on div "Close You are not connected to the internet. ..." at bounding box center [389, 296] width 549 height 593
click at [268, 77] on span "EXCEL" at bounding box center [273, 76] width 18 height 7
click at [245, 76] on td "Competitors Cheaper Than Me" at bounding box center [187, 77] width 130 height 28
click at [639, 78] on button "button" at bounding box center [639, 76] width 19 height 13
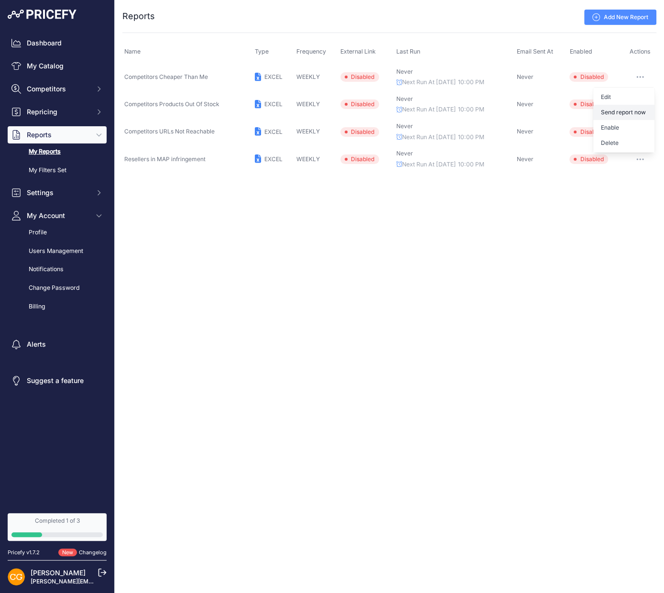
click at [622, 117] on button "Send report now" at bounding box center [623, 112] width 61 height 15
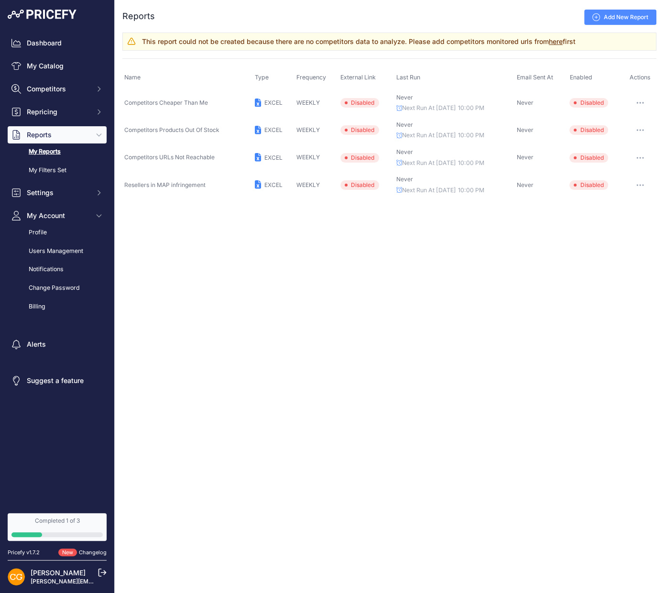
click at [56, 153] on link "My Reports" at bounding box center [57, 151] width 99 height 17
click at [57, 165] on link "My Filters Set" at bounding box center [57, 170] width 99 height 17
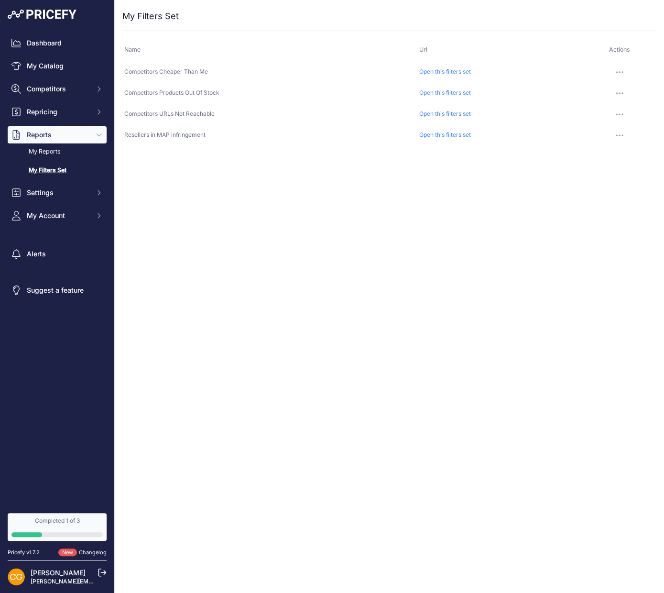
click at [476, 212] on div "Close You are not connected to the internet. ..." at bounding box center [389, 296] width 549 height 593
click at [451, 69] on link "Open this filters set" at bounding box center [445, 71] width 52 height 7
